Goal: Transaction & Acquisition: Purchase product/service

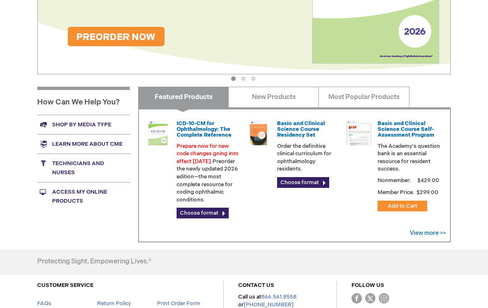
scroll to position [210, 0]
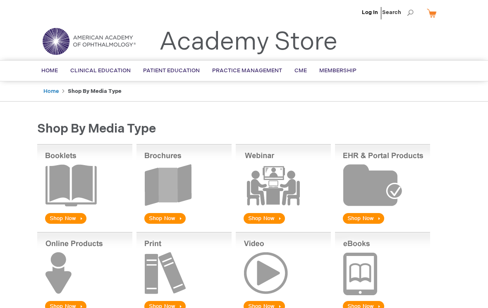
click at [189, 186] on img at bounding box center [183, 184] width 95 height 81
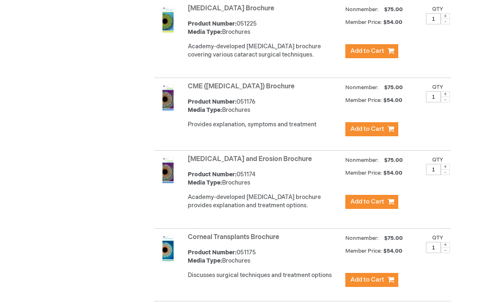
scroll to position [667, 0]
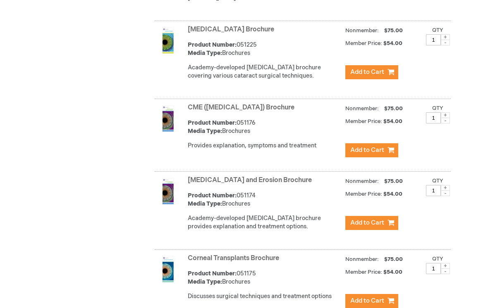
scroll to position [787, 0]
